Goal: Information Seeking & Learning: Learn about a topic

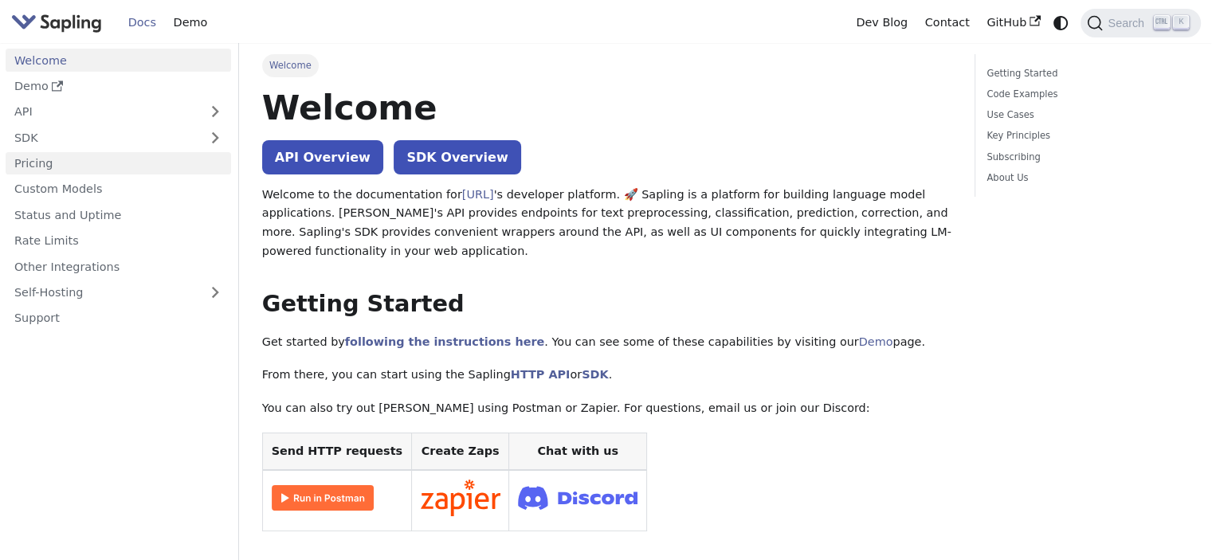
click at [45, 159] on link "Pricing" at bounding box center [119, 163] width 226 height 23
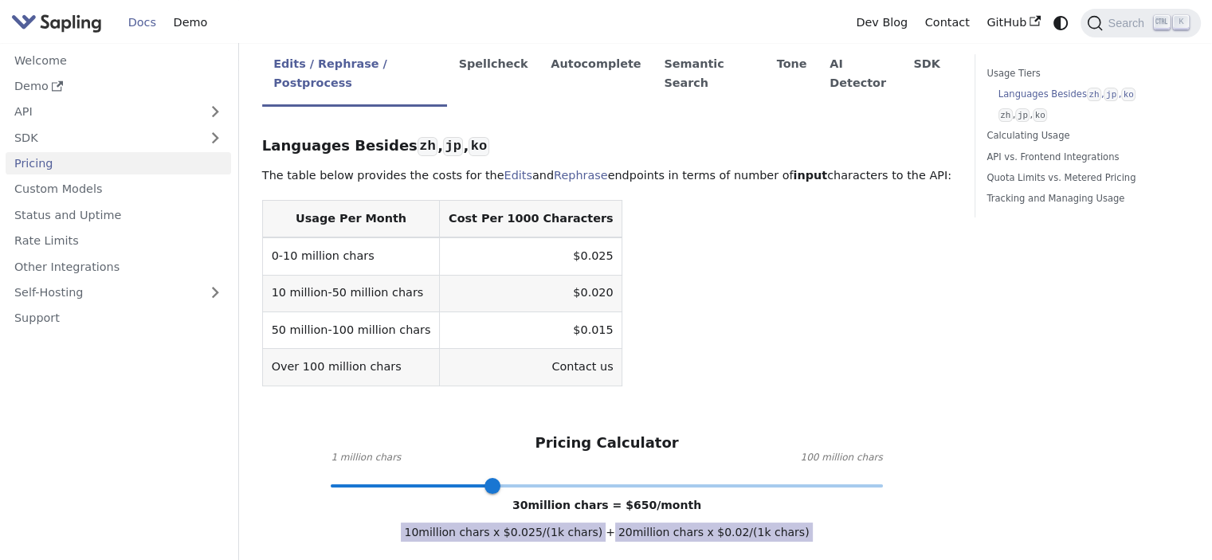
scroll to position [558, 0]
